Goal: Task Accomplishment & Management: Manage account settings

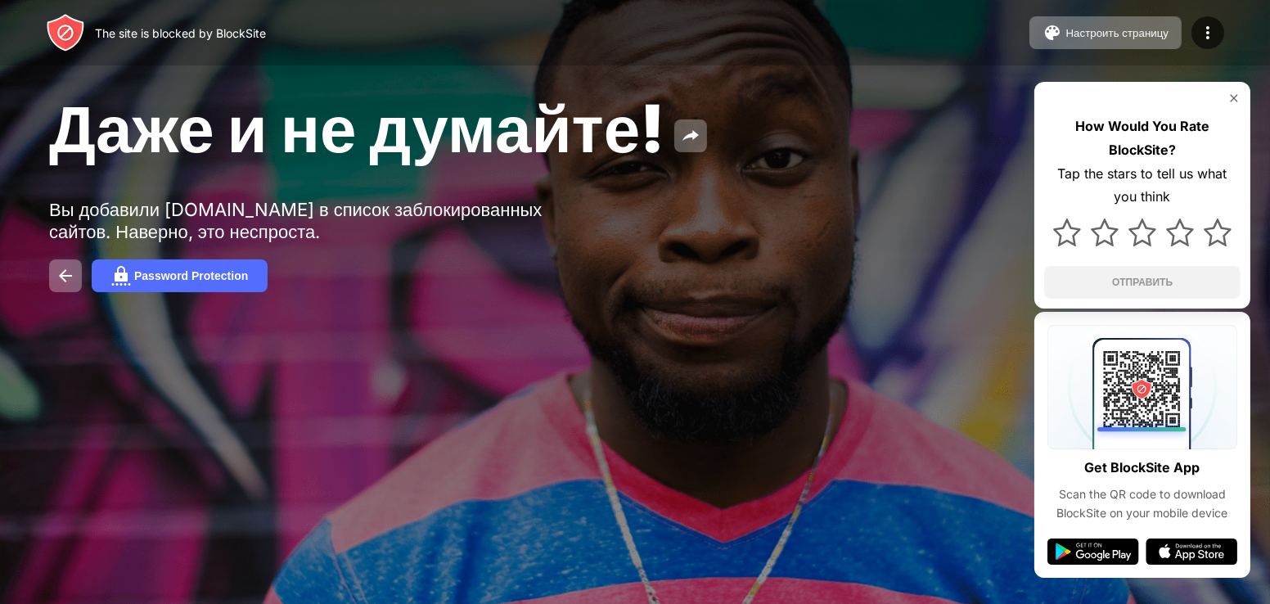
click at [1222, 96] on div at bounding box center [1142, 98] width 196 height 13
click at [1236, 101] on img at bounding box center [1234, 98] width 13 height 13
